Goal: Subscribe to service/newsletter

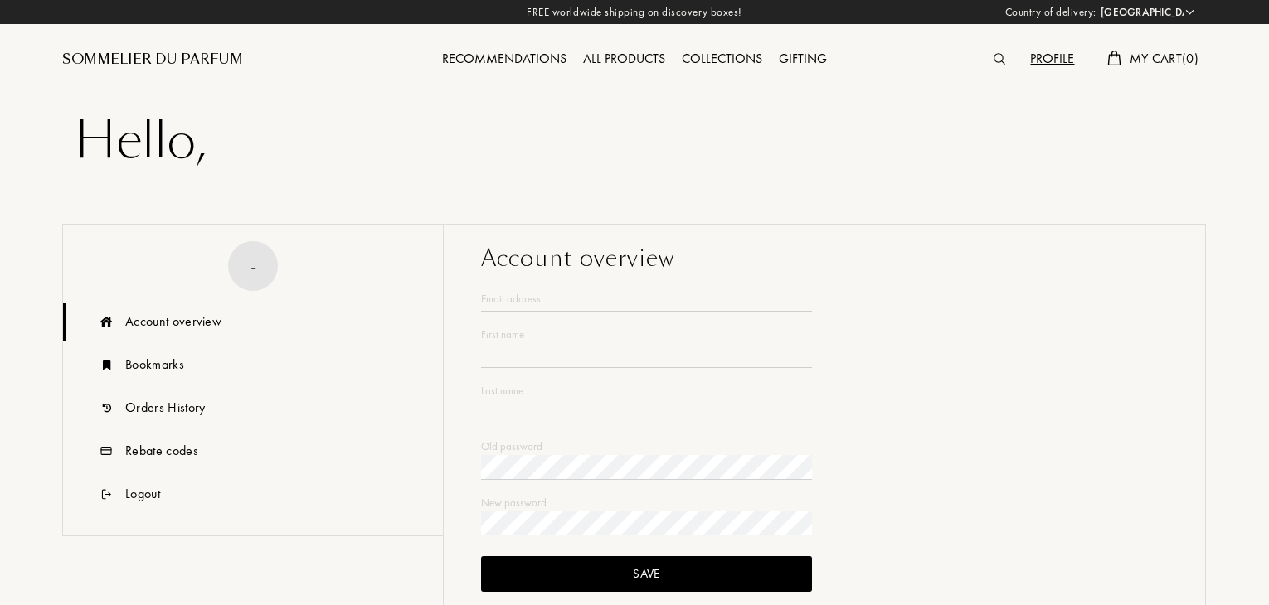
select select "TR"
type input "Dorian"
type input "Gray"
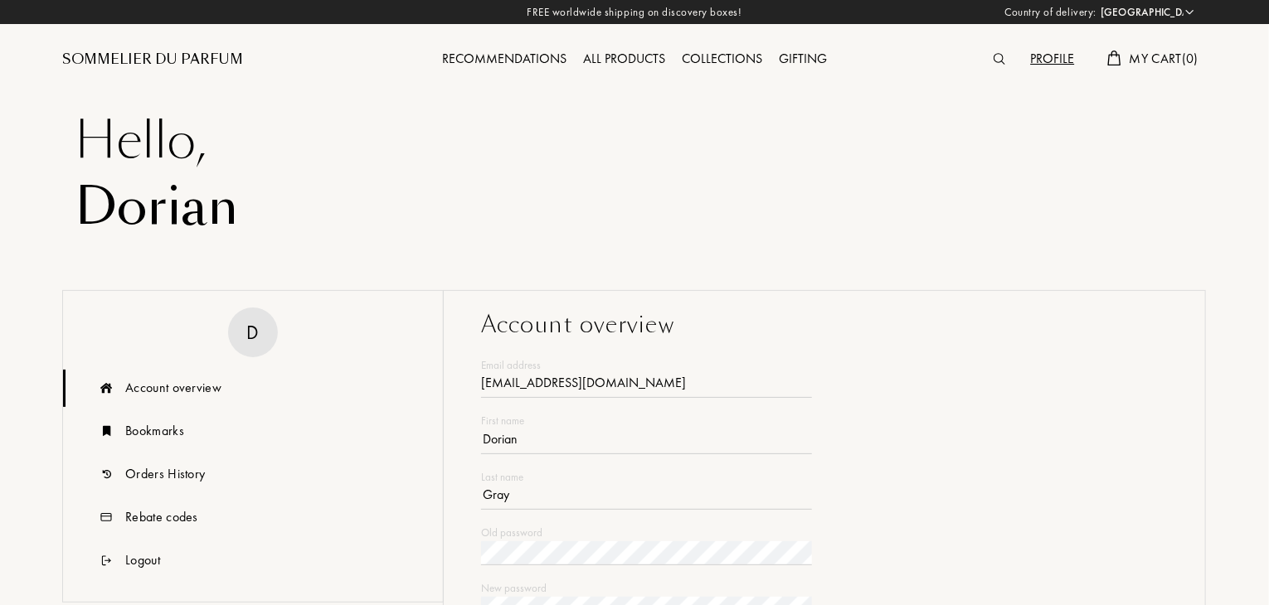
type input "[EMAIL_ADDRESS][DOMAIN_NAME]"
click at [148, 54] on div "Sommelier du Parfum" at bounding box center [152, 60] width 181 height 20
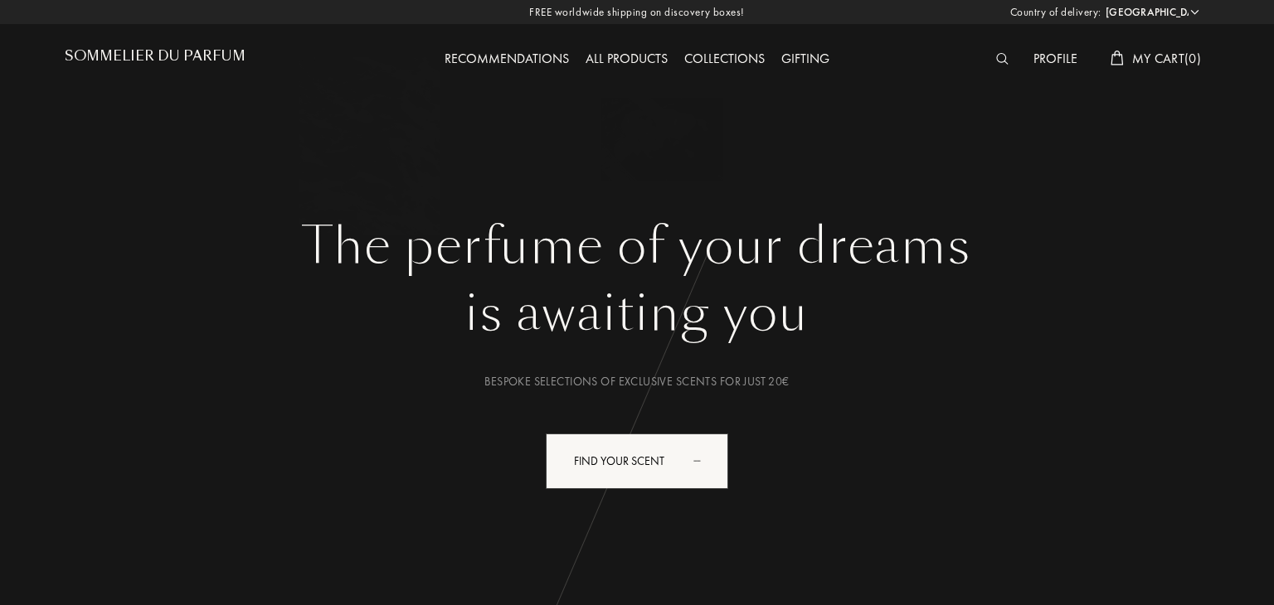
select select "TR"
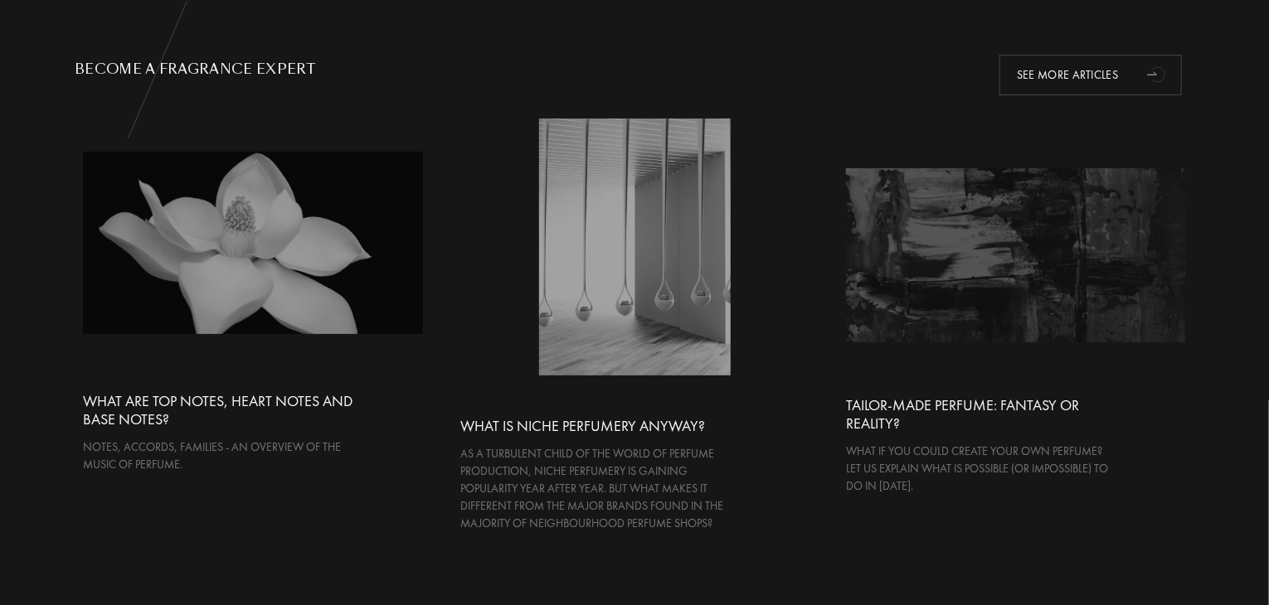
scroll to position [3152, 0]
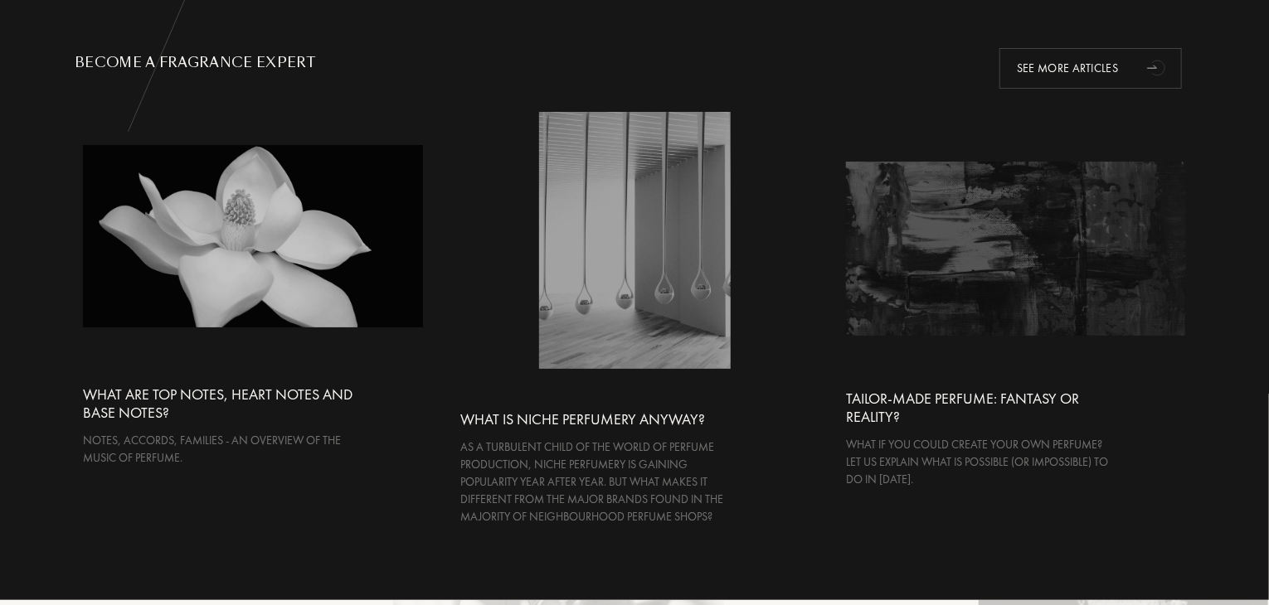
click at [249, 258] on div at bounding box center [253, 236] width 340 height 182
